Goal: Information Seeking & Learning: Compare options

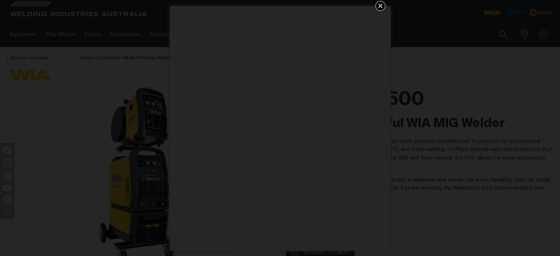
click at [381, 7] on icon "Get 5 WIA Welding Guides Free!" at bounding box center [380, 6] width 4 height 4
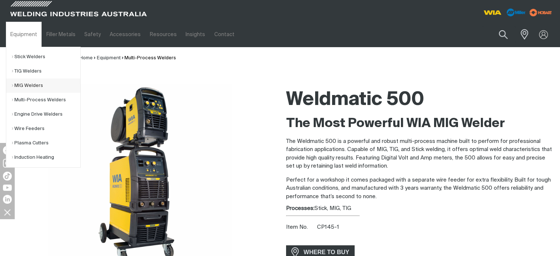
click at [24, 84] on link "MIG Welders" at bounding box center [46, 85] width 69 height 14
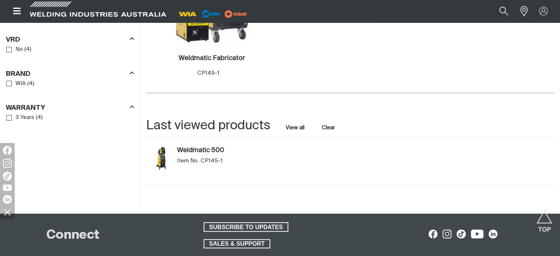
scroll to position [626, 0]
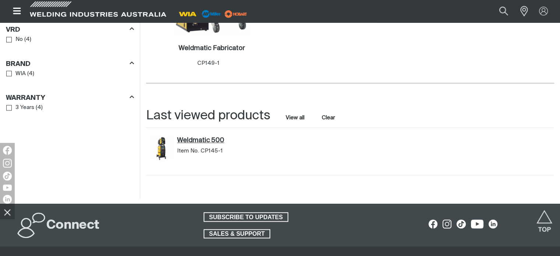
click at [190, 137] on link "Weldmatic 500" at bounding box center [227, 141] width 101 height 8
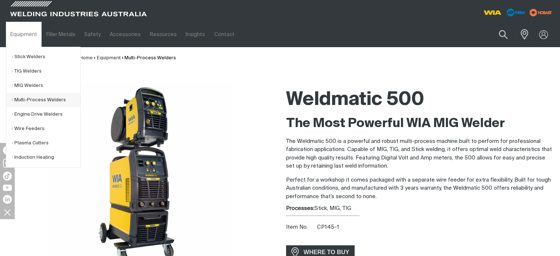
click at [21, 100] on link "Multi-Process Welders" at bounding box center [46, 100] width 69 height 14
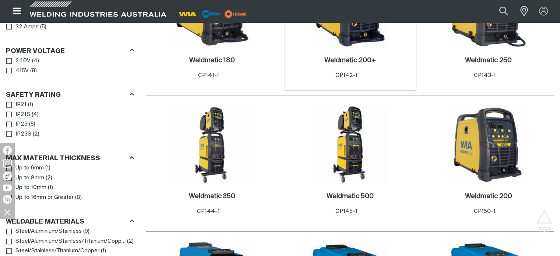
scroll to position [479, 0]
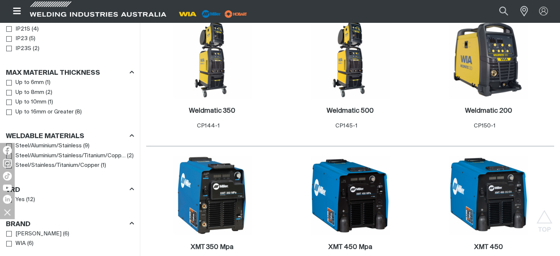
scroll to position [516, 0]
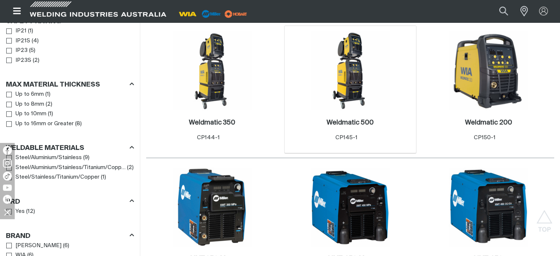
click at [352, 74] on img at bounding box center [350, 70] width 79 height 79
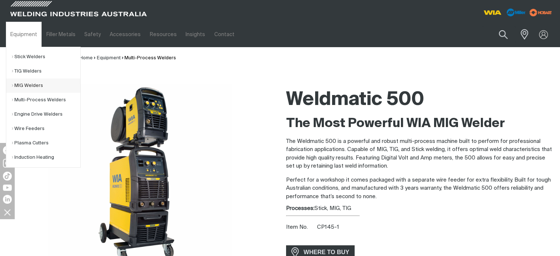
click at [28, 85] on link "MIG Welders" at bounding box center [46, 85] width 69 height 14
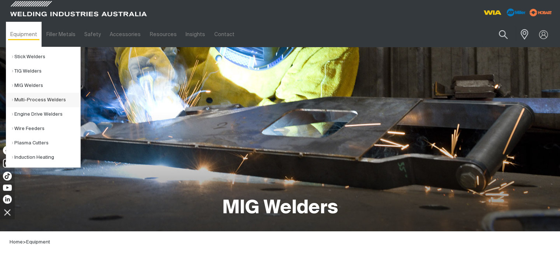
click at [23, 99] on link "Multi-Process Welders" at bounding box center [46, 100] width 69 height 14
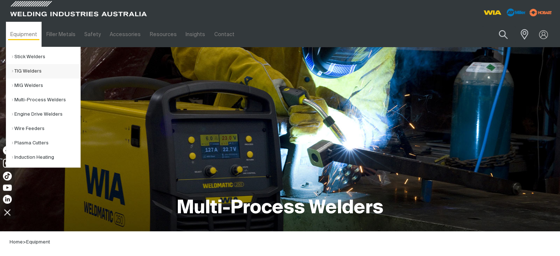
click at [22, 73] on link "TIG Welders" at bounding box center [46, 71] width 69 height 14
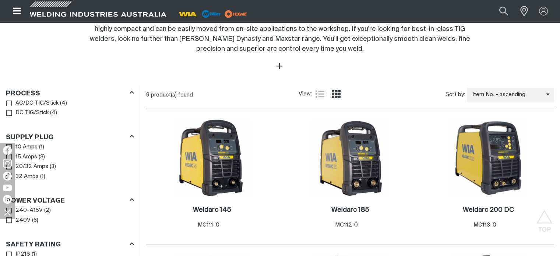
scroll to position [258, 0]
